Goal: Transaction & Acquisition: Purchase product/service

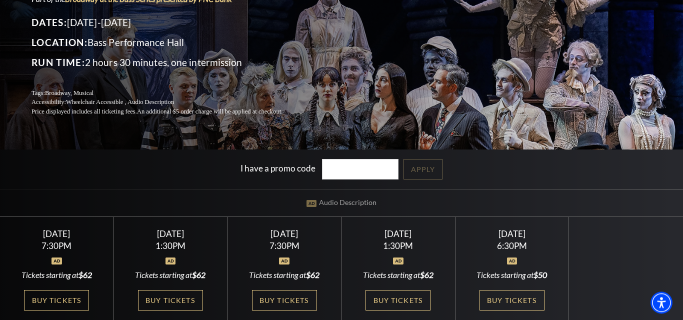
scroll to position [101, 0]
click at [503, 302] on link "Buy Tickets" at bounding box center [511, 299] width 65 height 20
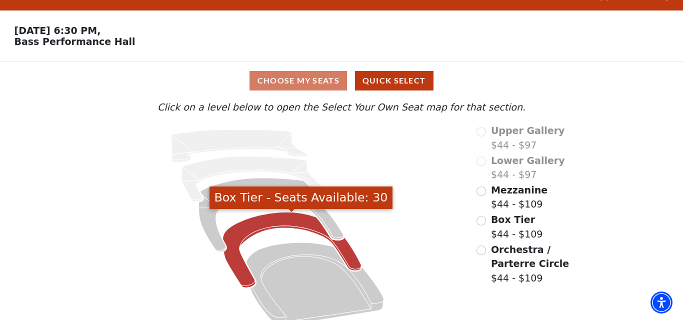
scroll to position [20, 0]
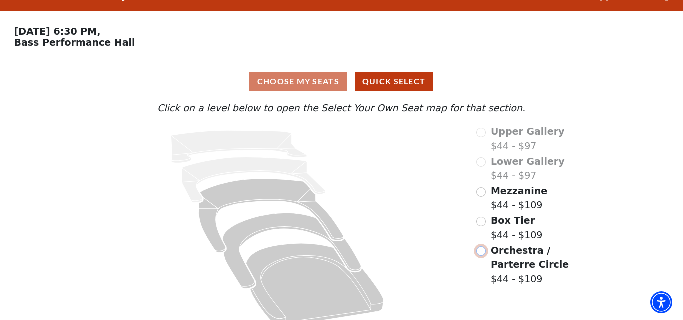
click at [483, 254] on input "Orchestra / Parterre Circle$44 - $109\a" at bounding box center [480, 250] width 9 height 9
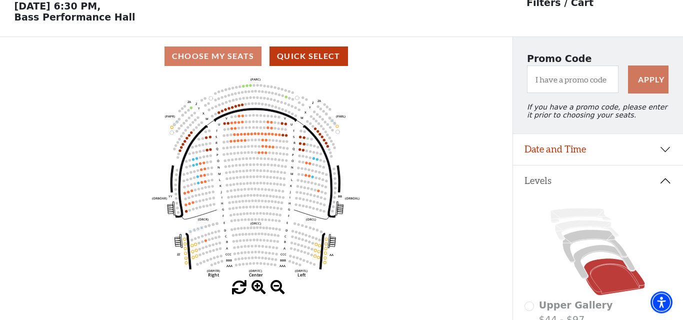
scroll to position [46, 0]
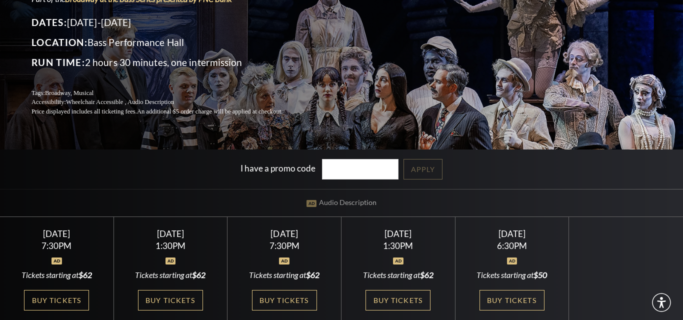
scroll to position [101, 0]
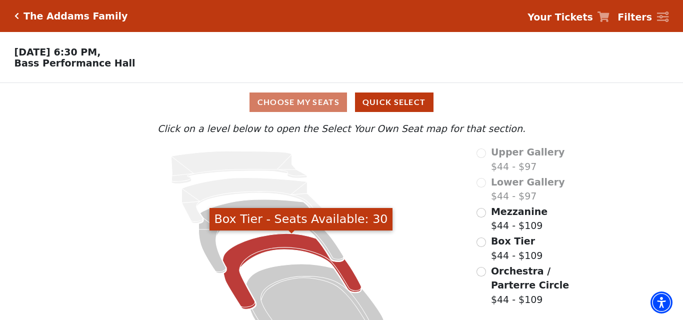
click at [273, 248] on icon "Box Tier - Seats Available: 30" at bounding box center [291, 270] width 138 height 75
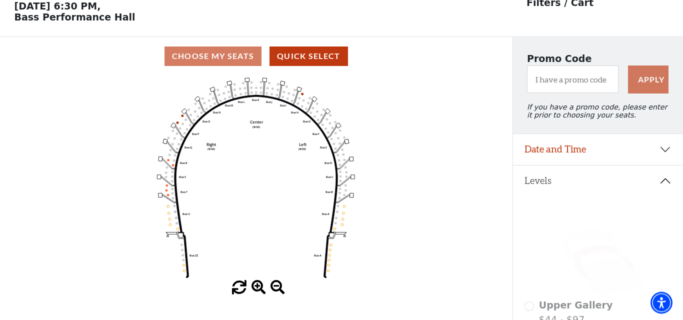
scroll to position [46, 0]
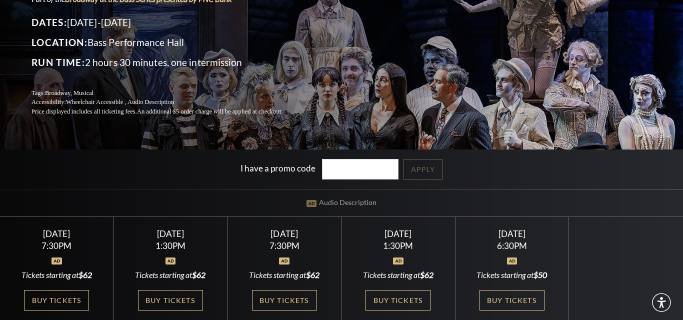
scroll to position [101, 0]
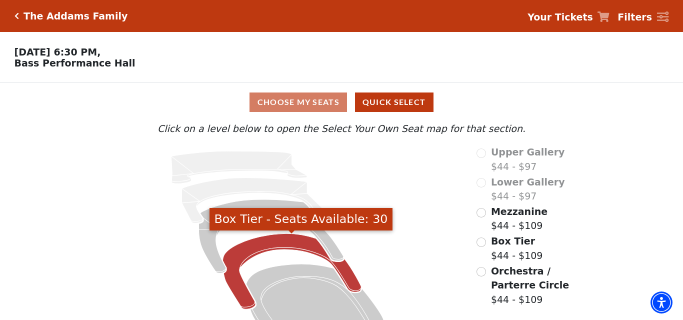
click at [285, 244] on icon "Box Tier - Seats Available: 30" at bounding box center [291, 270] width 138 height 75
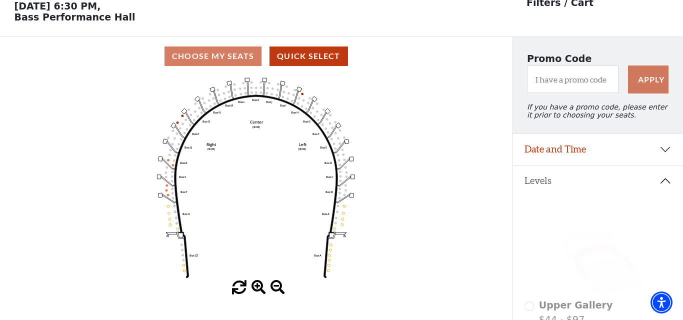
scroll to position [46, 0]
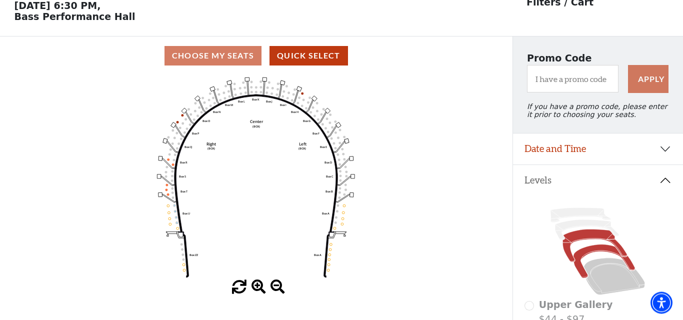
click at [585, 240] on icon at bounding box center [595, 245] width 64 height 33
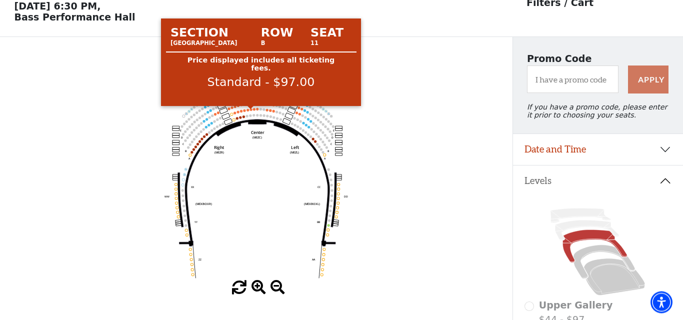
scroll to position [44, 0]
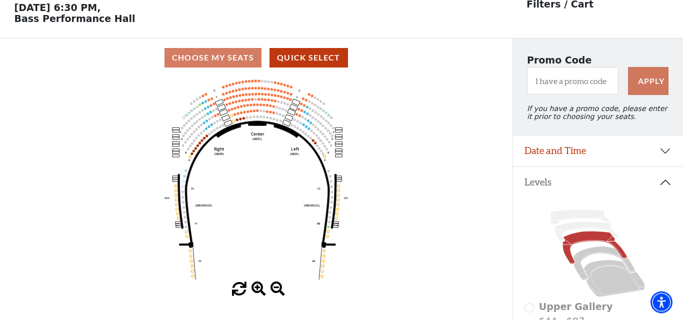
click at [255, 115] on icon "Center (MEZC) Right (MEZR) Left (MEZL) (MEXBOXR) (MEXBOXL) XX WW CC DD YY BB ZZ…" at bounding box center [255, 179] width 461 height 205
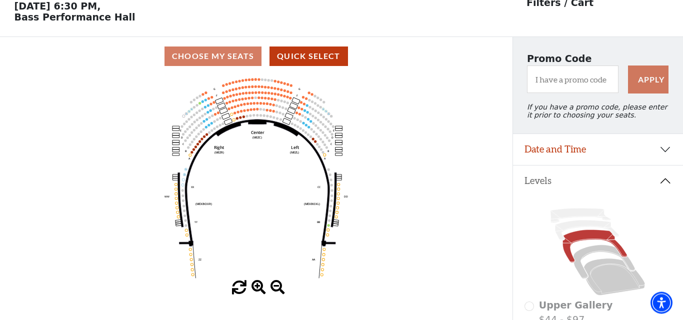
scroll to position [44, 0]
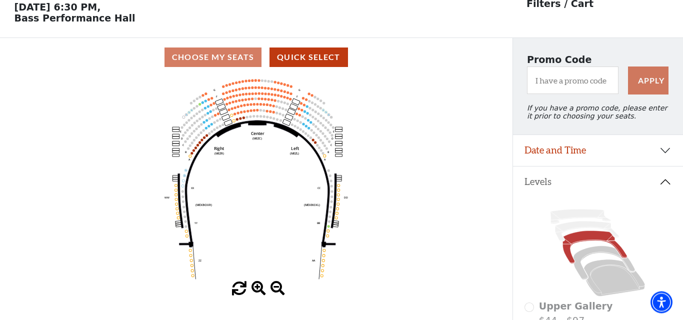
click at [256, 113] on icon "Center (MEZC) Right (MEZR) Left (MEZL) (MEXBOXR) (MEXBOXL) XX WW CC DD YY BB ZZ…" at bounding box center [255, 179] width 461 height 205
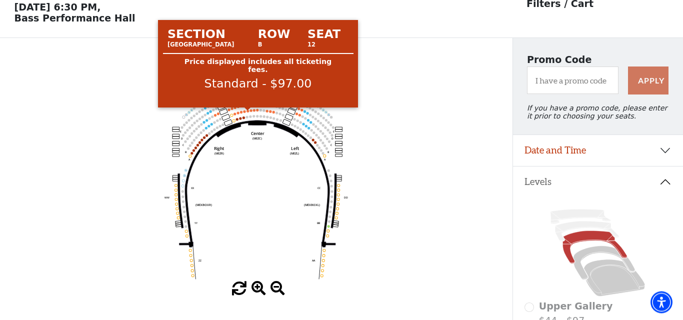
click at [248, 112] on circle at bounding box center [247, 111] width 2 height 2
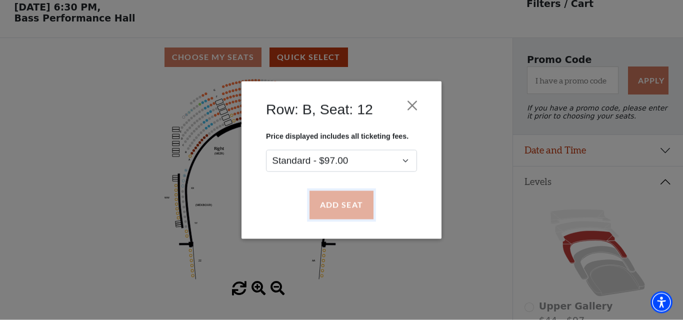
click at [335, 210] on button "Add Seat" at bounding box center [341, 205] width 64 height 28
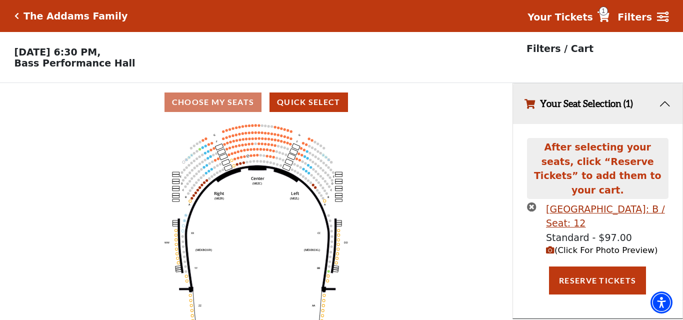
scroll to position [22, 0]
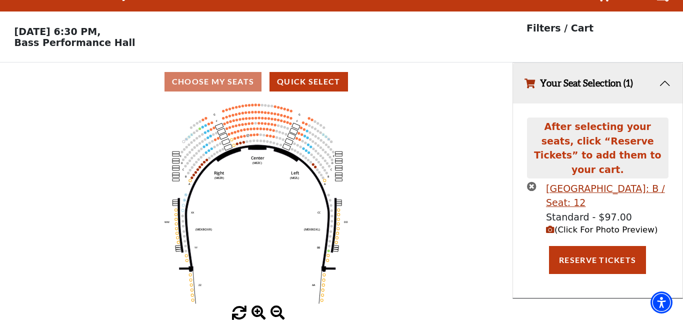
click at [665, 81] on button "Your Seat Selection (1)" at bounding box center [598, 83] width 170 height 40
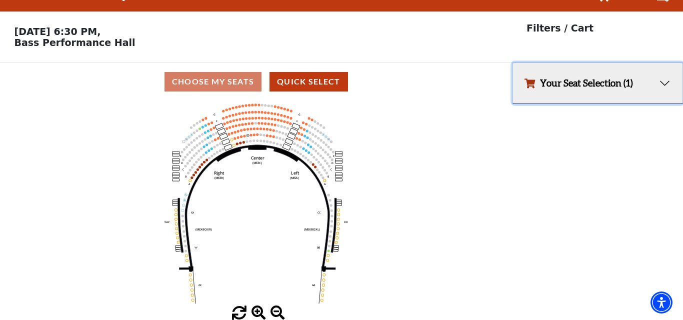
click at [662, 83] on button "Your Seat Selection (1)" at bounding box center [598, 83] width 170 height 40
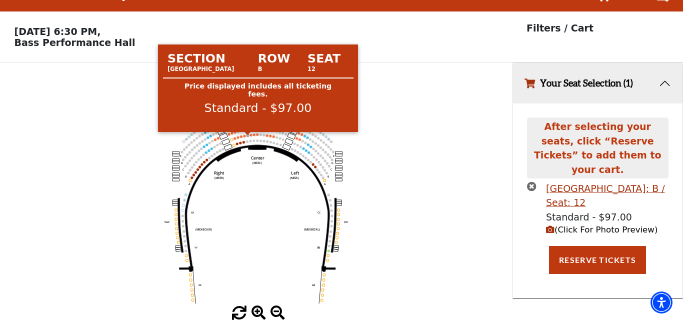
click at [249, 135] on use "Seat Selected" at bounding box center [247, 135] width 3 height 3
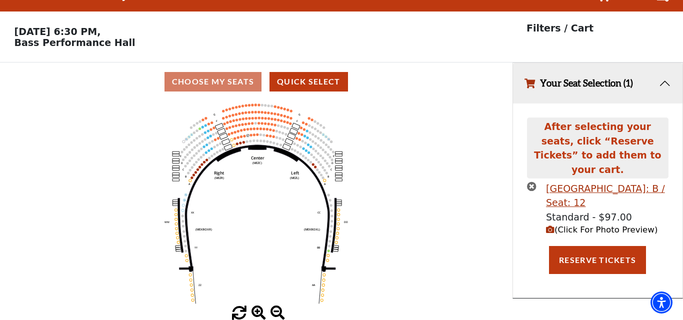
click at [631, 82] on button "Your Seat Selection (1)" at bounding box center [598, 83] width 170 height 40
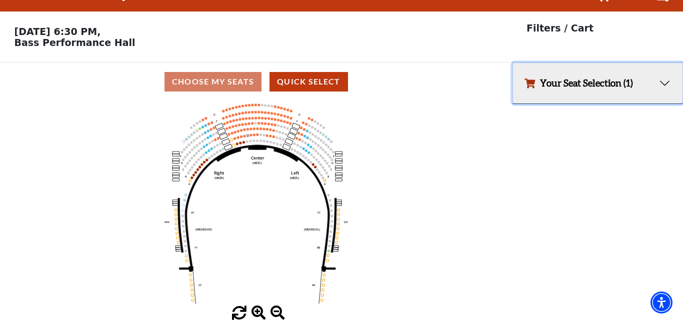
click at [666, 83] on button "Your Seat Selection (1)" at bounding box center [598, 83] width 170 height 40
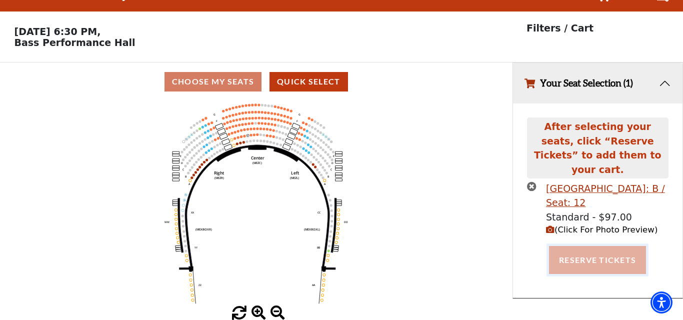
click at [573, 246] on button "Reserve Tickets" at bounding box center [597, 260] width 97 height 28
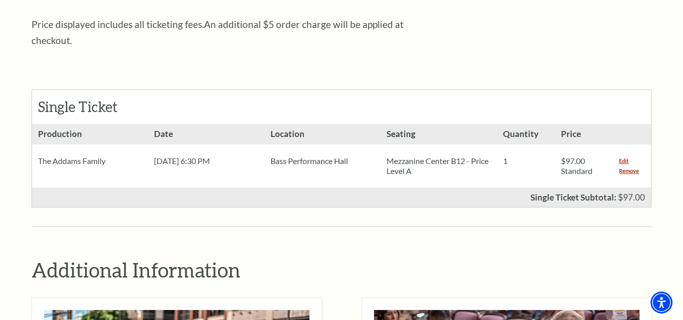
scroll to position [381, 0]
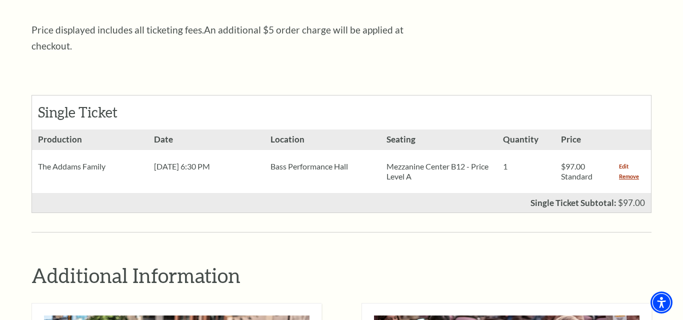
click at [625, 161] on link "Edit" at bounding box center [623, 166] width 9 height 10
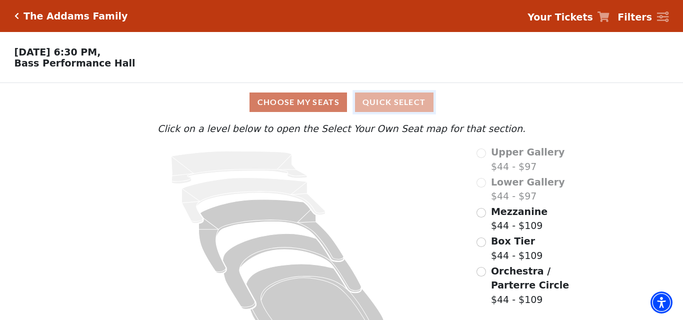
click at [381, 106] on button "Quick Select" at bounding box center [394, 101] width 78 height 19
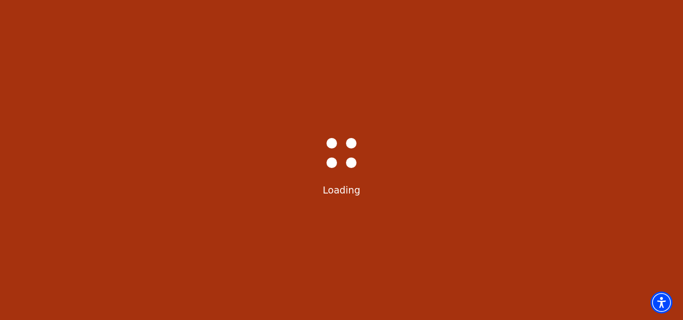
select select "6294"
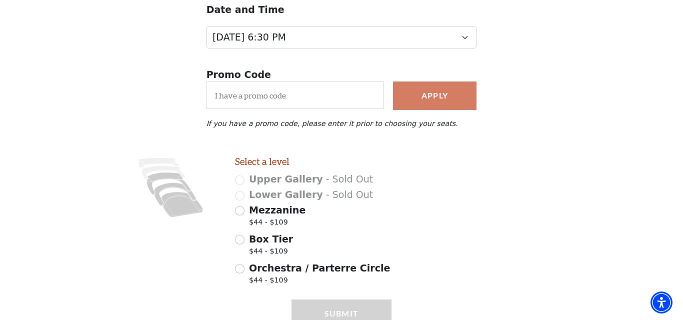
scroll to position [127, 0]
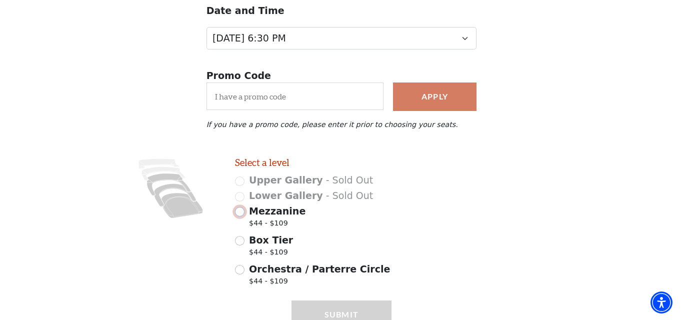
click at [241, 216] on input "Mezzanine $44 - $109" at bounding box center [239, 211] width 9 height 9
radio input "true"
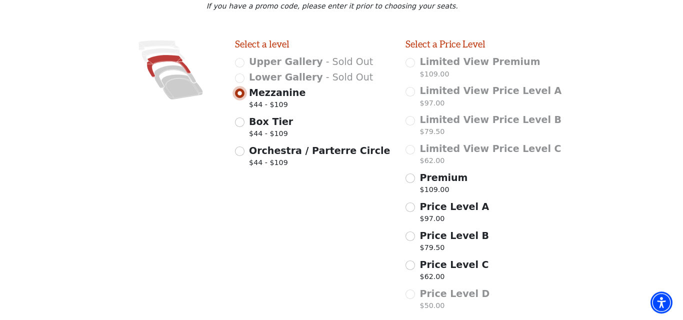
scroll to position [245, 0]
click at [413, 183] on input "Premium $109.00" at bounding box center [409, 178] width 9 height 9
radio input "true"
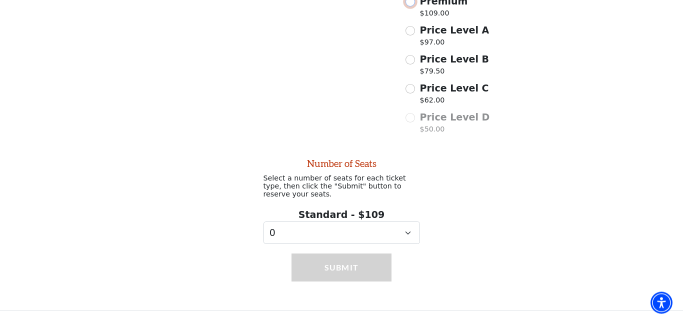
scroll to position [429, 0]
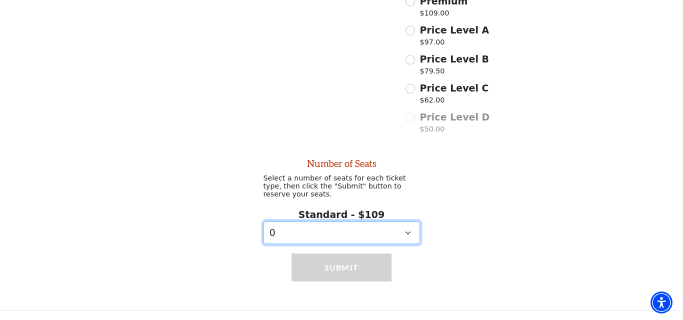
click at [263, 221] on select "0 1 2 3 4 5 6 7 8 9" at bounding box center [341, 232] width 156 height 22
select select "4"
click option "4" at bounding box center [0, 0] width 0 height 0
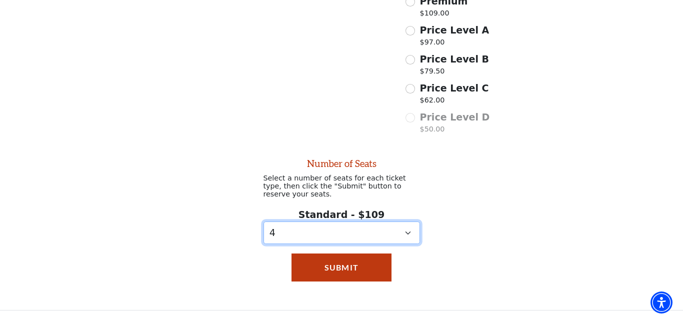
scroll to position [425, 0]
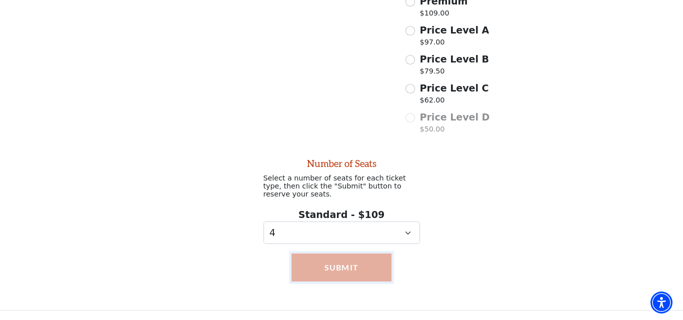
click at [343, 270] on button "Submit" at bounding box center [340, 267] width 99 height 28
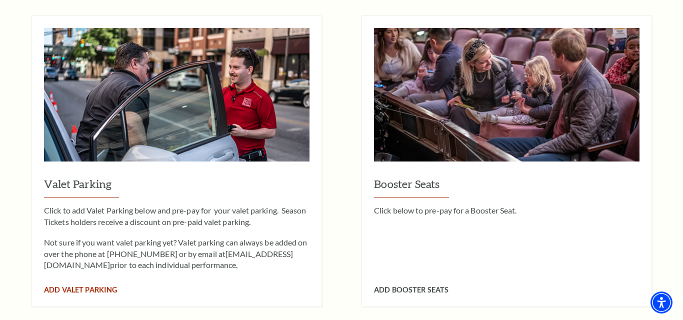
scroll to position [802, 0]
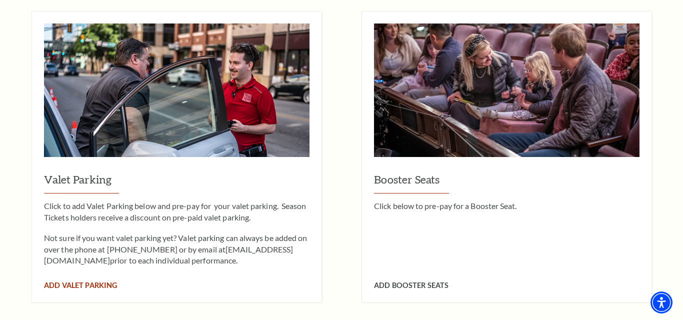
click at [91, 281] on span "Add Valet Parking" at bounding box center [80, 285] width 73 height 8
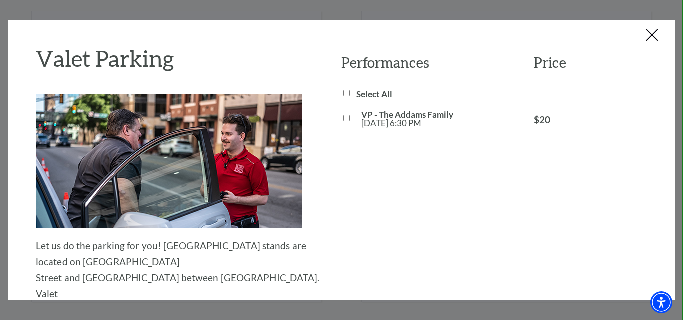
click at [346, 117] on input "VP - The Addams Family Sun, Oct 26 6:30 PM" at bounding box center [346, 118] width 6 height 6
checkbox input "true"
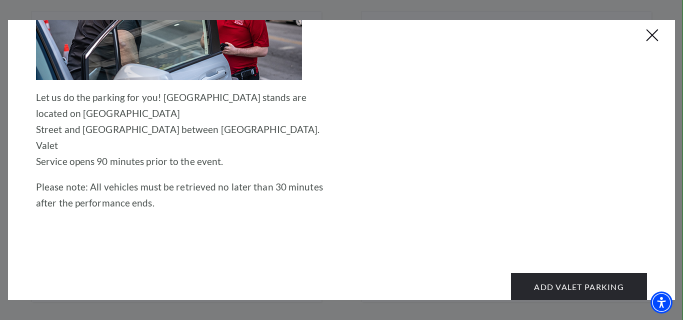
scroll to position [150, 0]
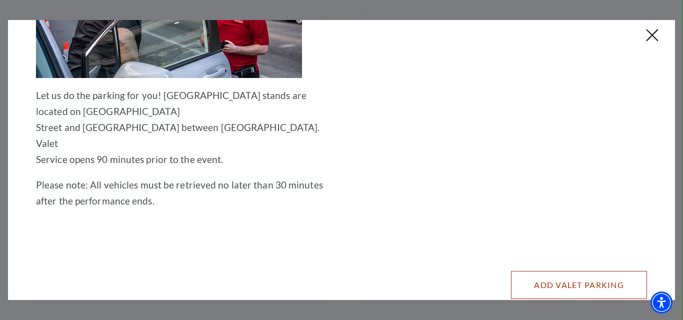
click at [560, 271] on button "Add Valet Parking" at bounding box center [579, 285] width 136 height 28
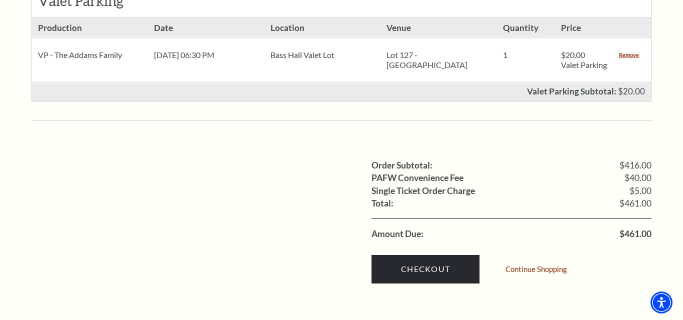
scroll to position [762, 0]
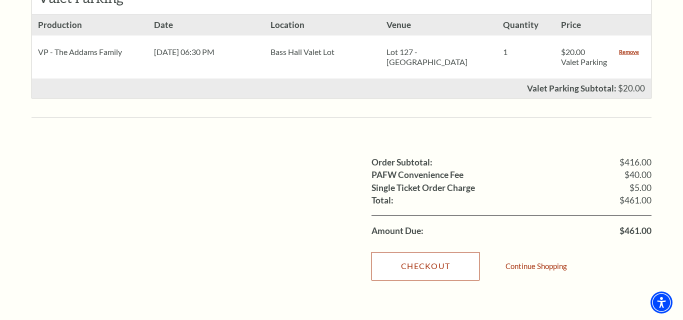
click at [447, 260] on link "Checkout" at bounding box center [425, 266] width 108 height 28
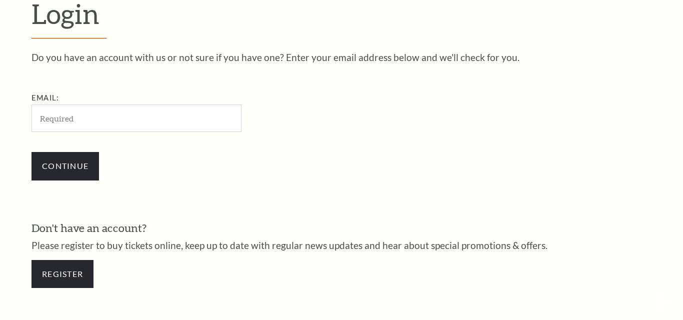
scroll to position [283, 0]
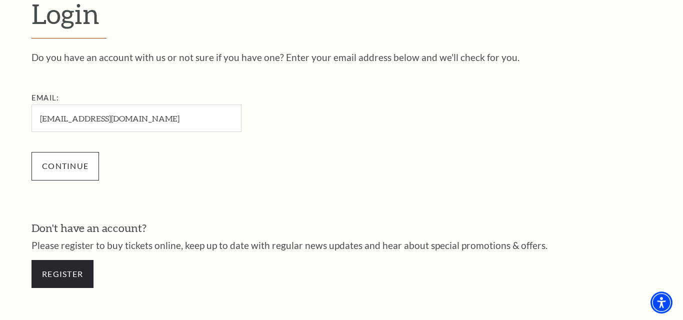
type input "[EMAIL_ADDRESS][DOMAIN_NAME]"
click at [78, 171] on input "Continue" at bounding box center [64, 166] width 67 height 28
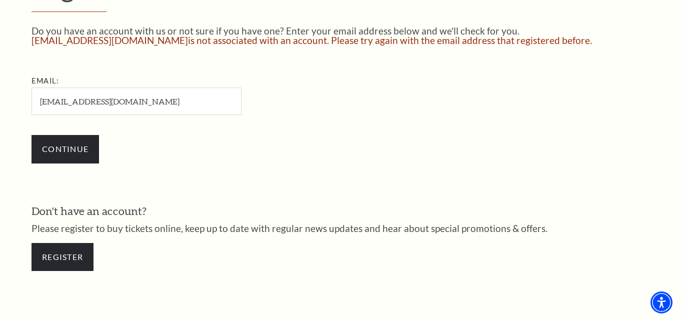
scroll to position [311, 0]
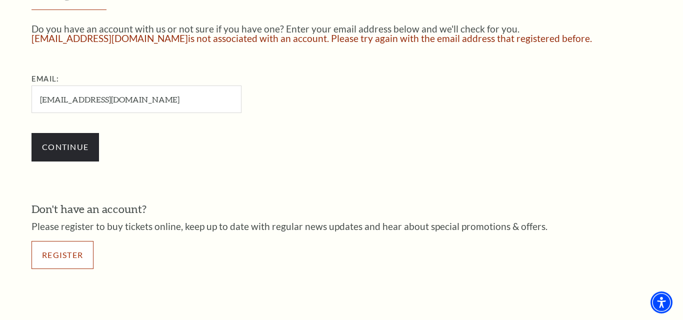
click at [63, 251] on link "Register" at bounding box center [62, 255] width 62 height 28
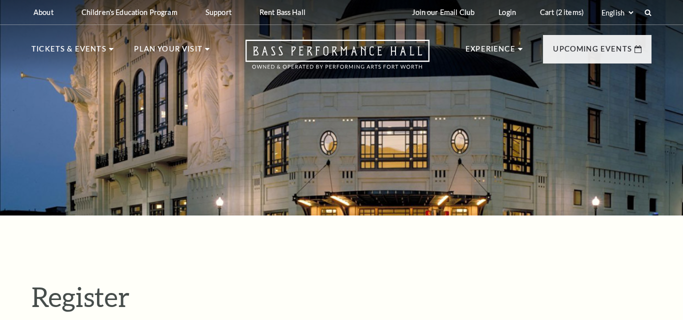
select select "1"
select select "[GEOGRAPHIC_DATA]"
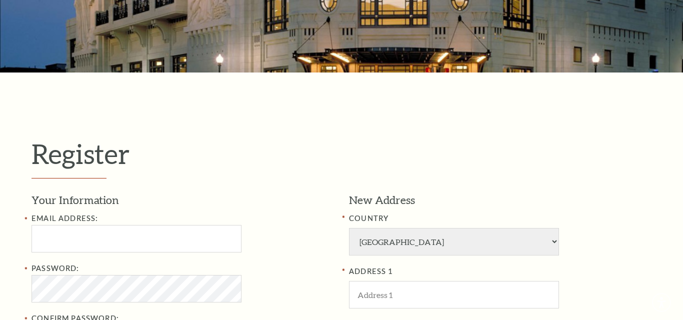
scroll to position [143, 0]
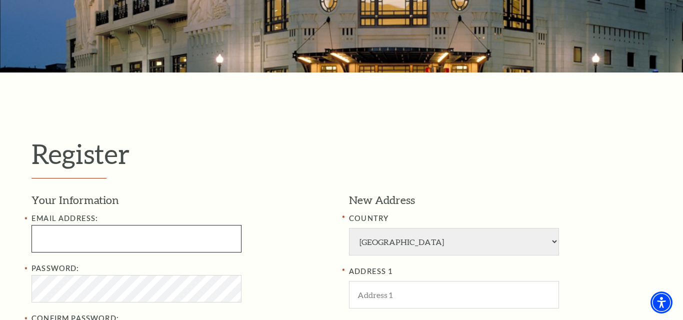
click at [66, 246] on input "Email Address:" at bounding box center [136, 238] width 210 height 27
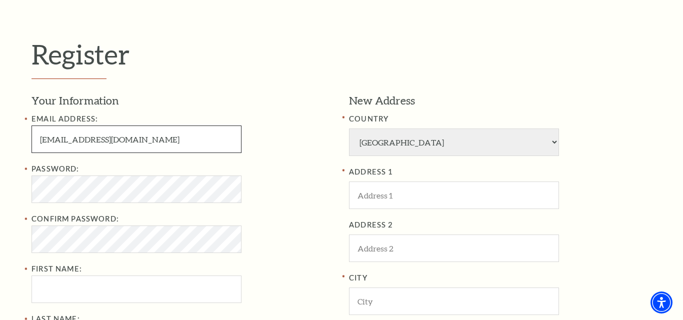
scroll to position [245, 0]
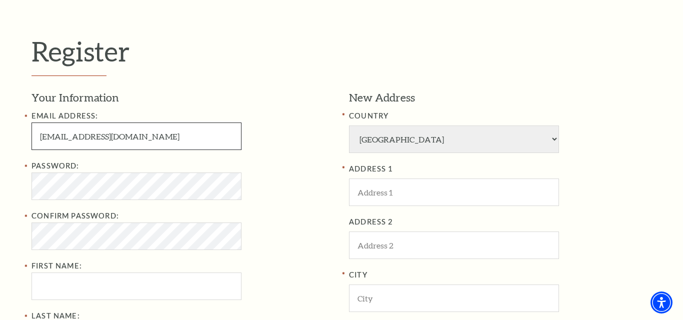
type input "repatison@gmail.com"
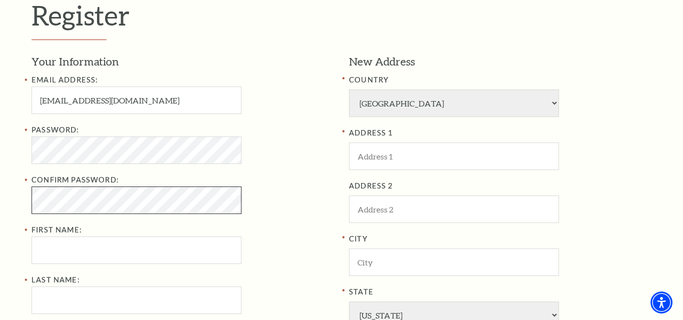
scroll to position [283, 0]
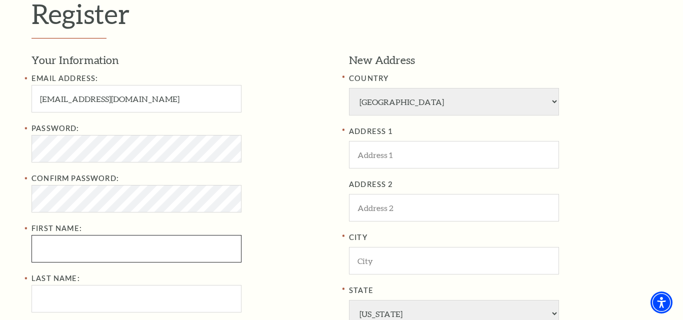
click at [60, 252] on input "First Name:" at bounding box center [136, 248] width 210 height 27
type input "Robert"
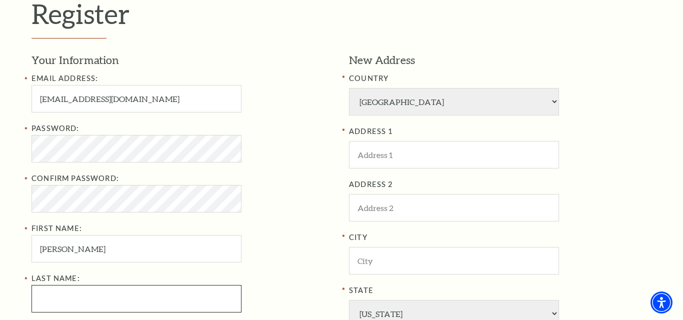
type input "Patison"
type input "9512355576"
type input "1629 Wicklow Lane"
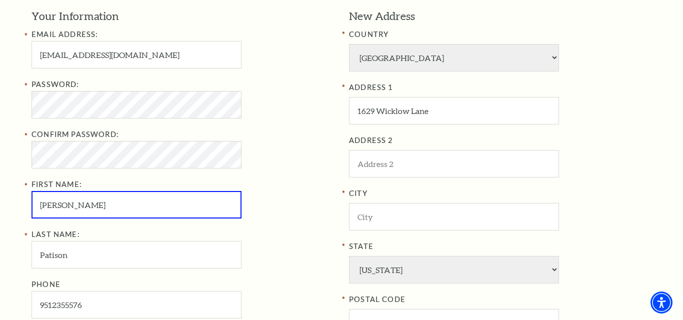
scroll to position [324, 0]
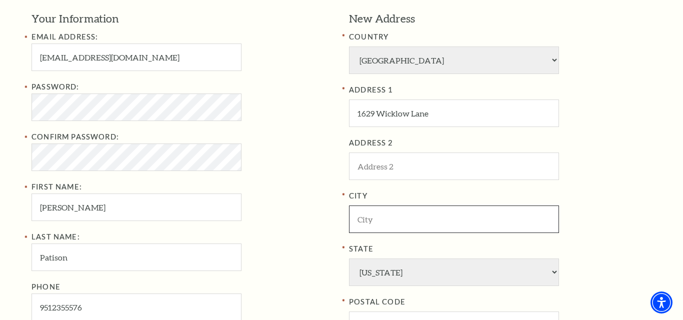
click at [388, 221] on input "City" at bounding box center [454, 218] width 210 height 27
type input "[PERSON_NAME]"
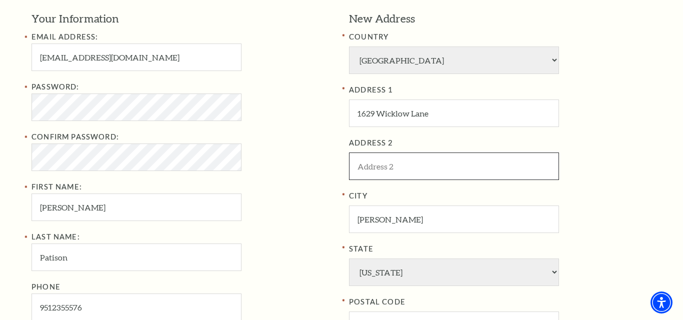
type input "1629 Wicklow Lane"
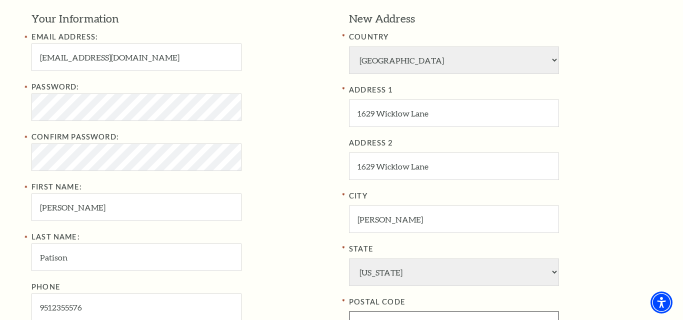
type input "76262"
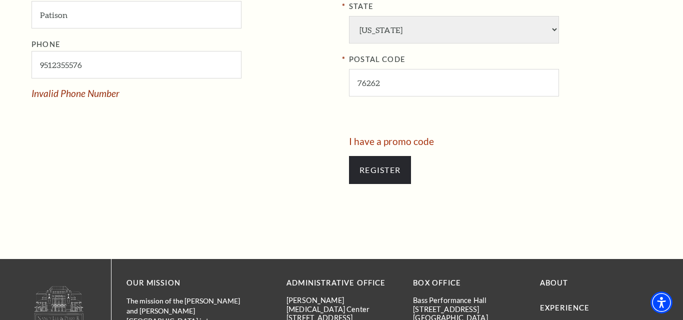
scroll to position [566, 0]
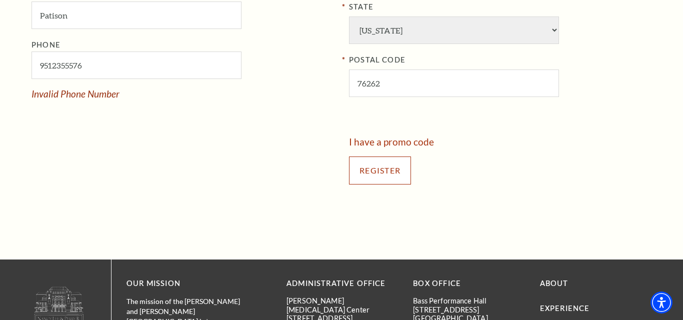
click at [379, 173] on input "Register" at bounding box center [380, 170] width 62 height 28
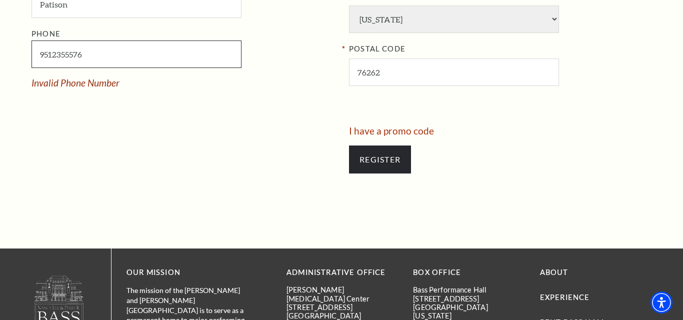
scroll to position [587, 0]
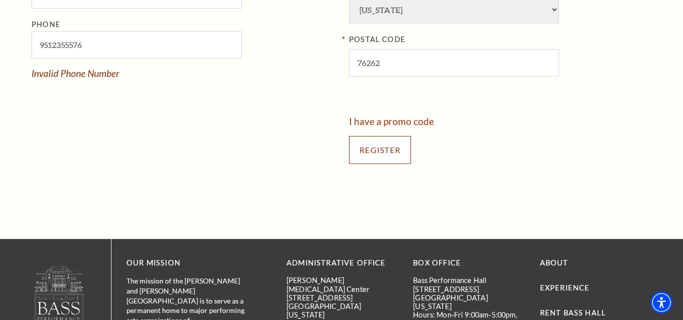
click at [385, 154] on input "Register" at bounding box center [380, 150] width 62 height 28
type input "951-235-5576"
click at [376, 153] on input "Register" at bounding box center [380, 150] width 62 height 28
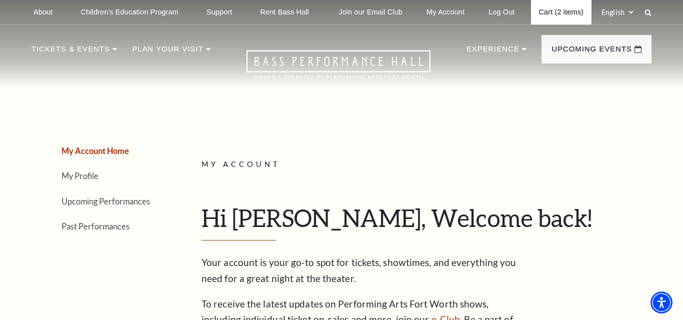
click at [561, 13] on link "Cart (2 items)" at bounding box center [561, 12] width 60 height 24
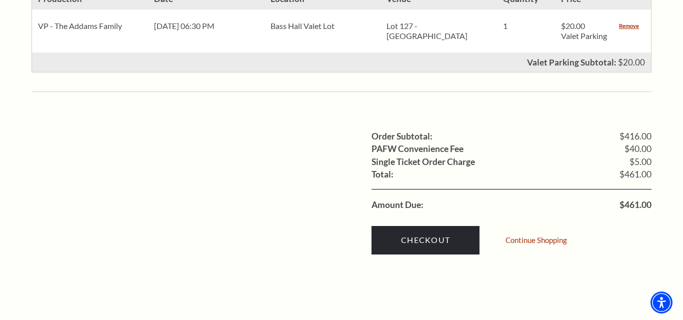
scroll to position [792, 0]
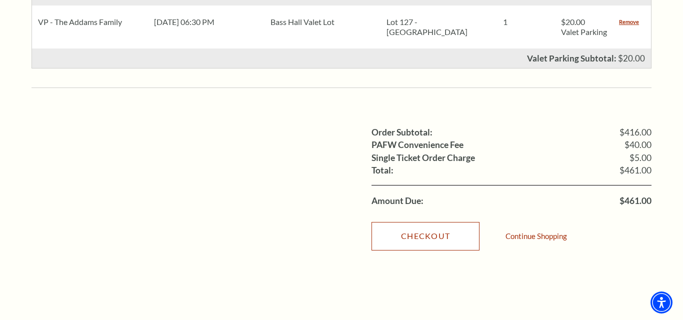
click at [438, 230] on link "Checkout" at bounding box center [425, 236] width 108 height 28
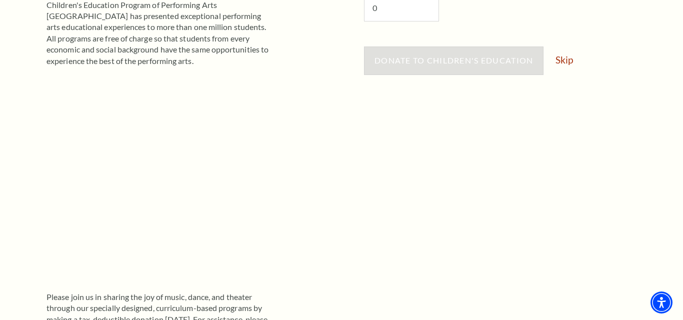
scroll to position [274, 0]
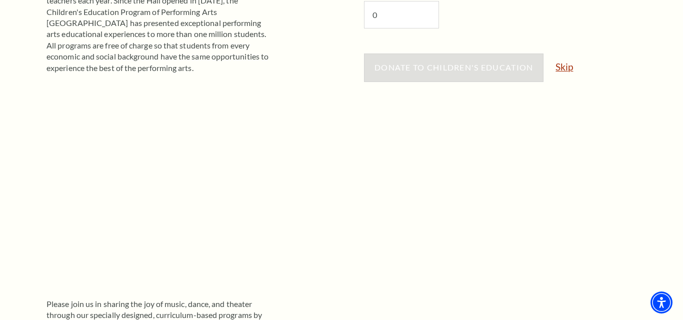
click at [564, 65] on link "Skip" at bounding box center [563, 66] width 17 height 9
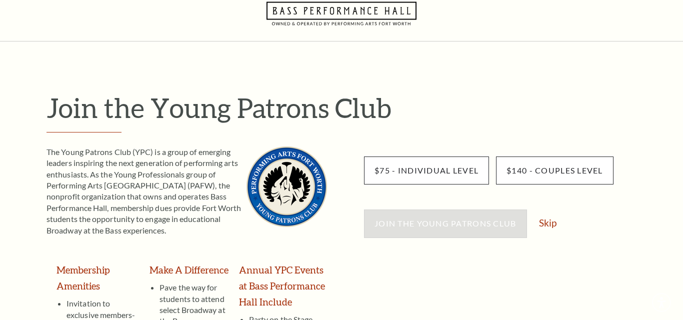
scroll to position [41, 0]
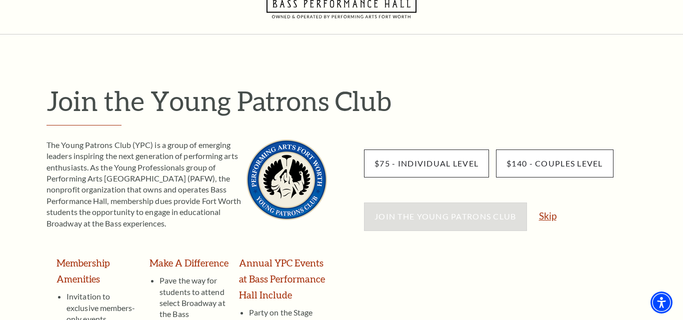
click at [549, 217] on link "Skip" at bounding box center [547, 215] width 17 height 9
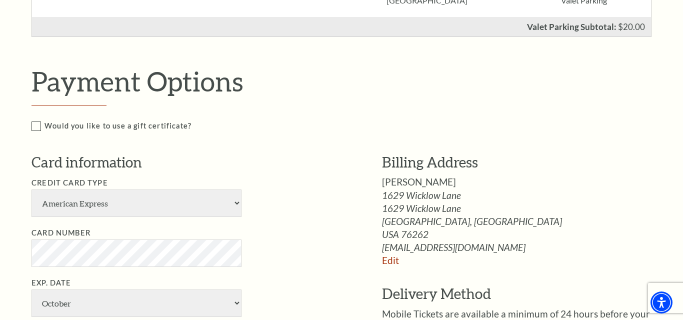
scroll to position [629, 0]
select select "24"
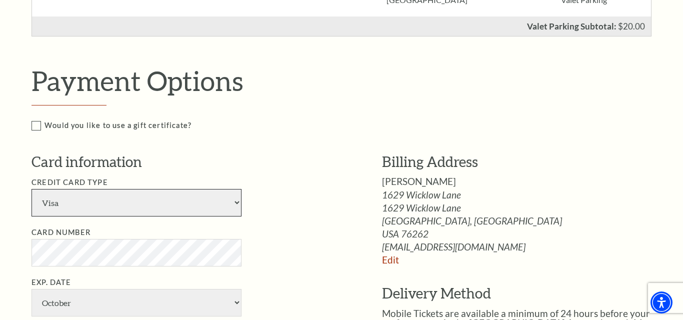
click option "Visa" at bounding box center [0, 0] width 0 height 0
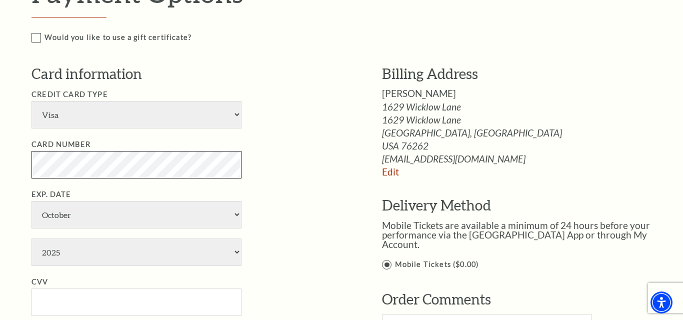
scroll to position [720, 0]
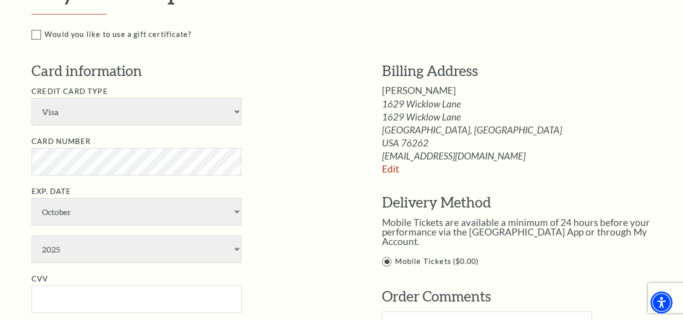
click at [245, 221] on li "Exp. Date January February March April May June July August September October N…" at bounding box center [191, 223] width 320 height 77
select select "7"
click option "July" at bounding box center [0, 0] width 0 height 0
click at [31, 235] on select "2025 2026 2027 2028 2029 2030 2031 2032 2033 2034" at bounding box center [136, 248] width 210 height 27
select select "2029"
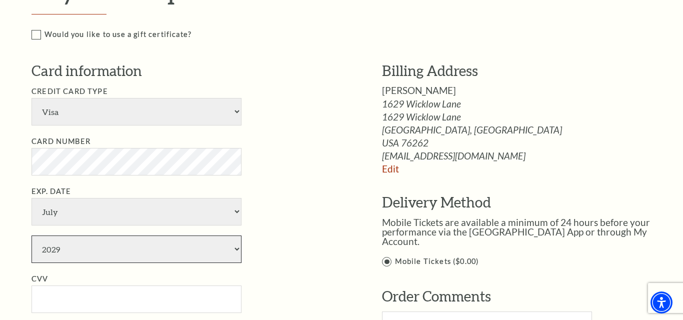
click option "2029" at bounding box center [0, 0] width 0 height 0
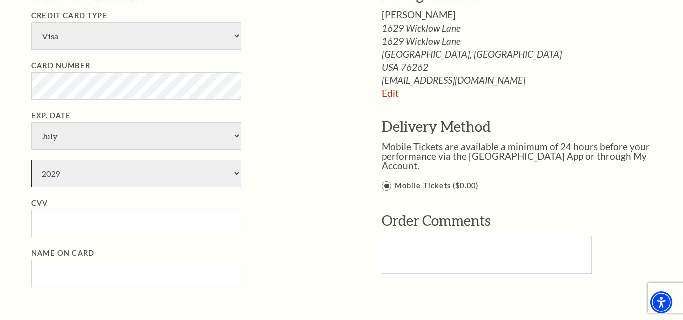
scroll to position [806, 0]
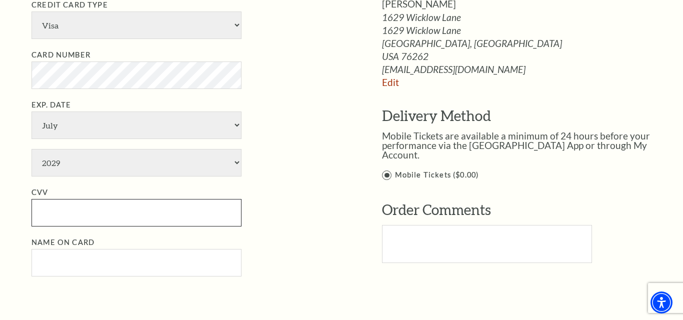
click at [68, 223] on input "CVV" at bounding box center [136, 212] width 210 height 27
type input "687"
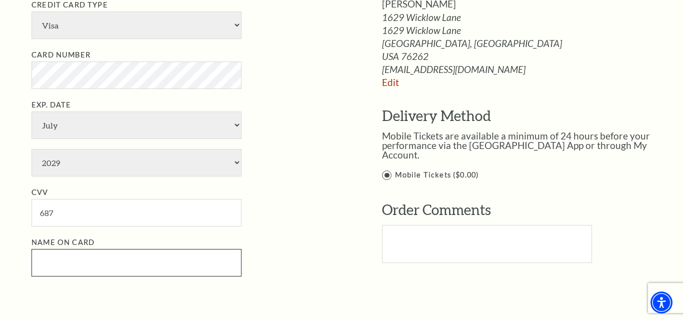
click at [57, 267] on input "Name on Card" at bounding box center [136, 262] width 210 height 27
click at [278, 192] on ul "Credit Card Type American Express Visa Master Card Discover Card Number Exp. Da…" at bounding box center [191, 137] width 320 height 277
click at [75, 276] on input "Name on Card" at bounding box center [136, 262] width 210 height 27
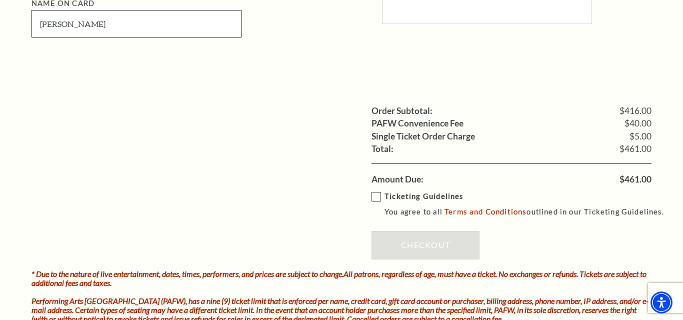
scroll to position [1047, 0]
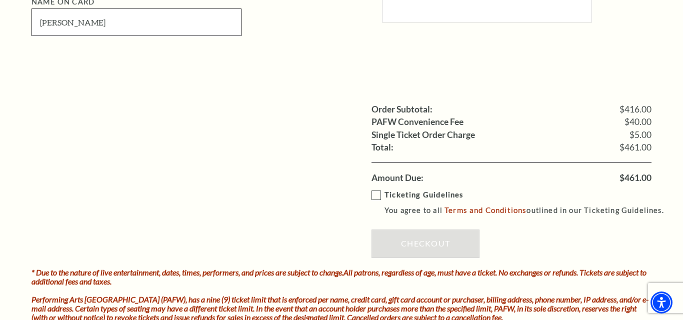
type input "Robert Patison"
click at [376, 205] on label "Ticketing Guidelines You agree to all Terms and Conditions outlined in our Tick…" at bounding box center [521, 202] width 301 height 27
click at [0, 0] on input "Ticketing Guidelines You agree to all Terms and Conditions outlined in our Tick…" at bounding box center [0, 0] width 0 height 0
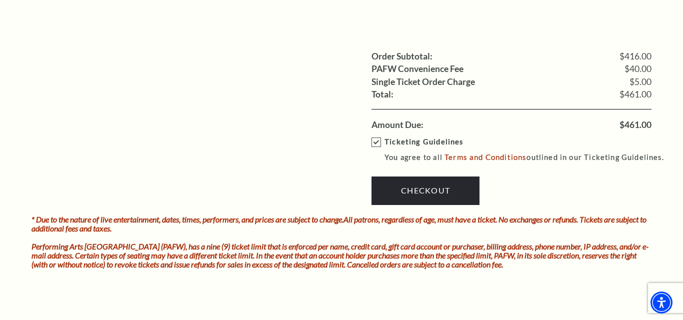
scroll to position [1101, 0]
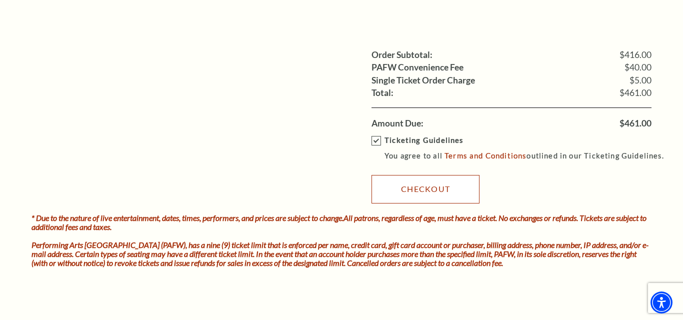
click at [428, 200] on link "Checkout" at bounding box center [425, 189] width 108 height 28
